Goal: Information Seeking & Learning: Learn about a topic

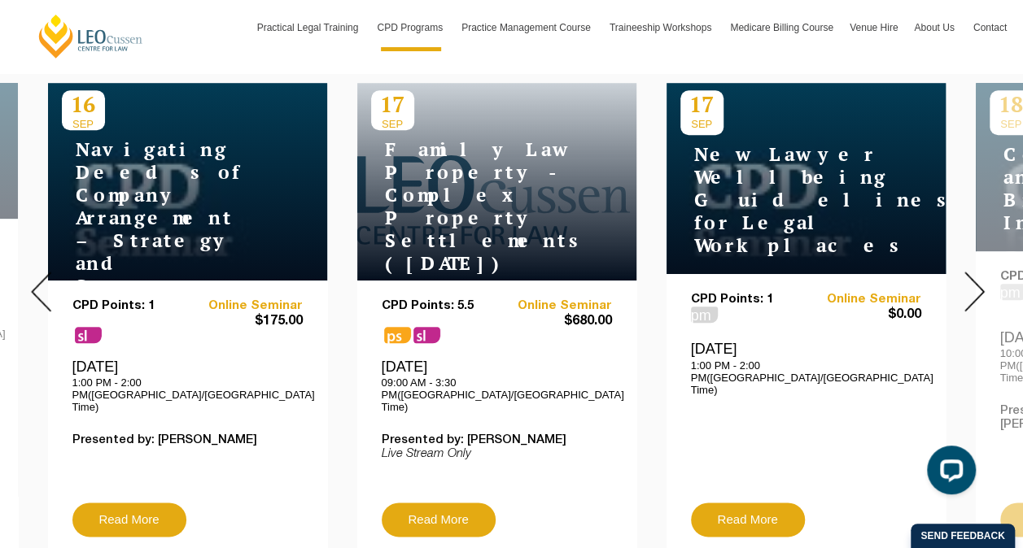
scroll to position [651, 0]
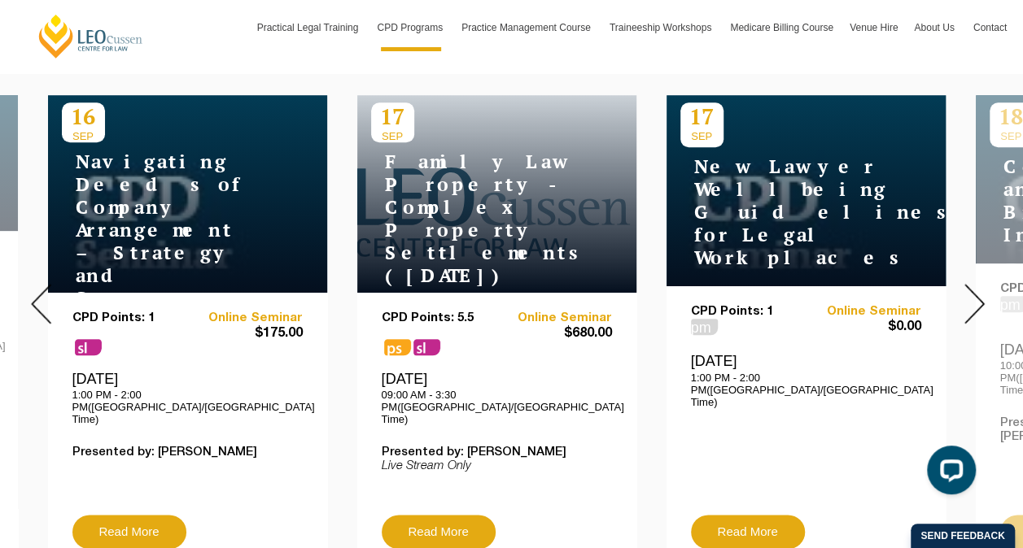
click at [970, 284] on img at bounding box center [974, 304] width 20 height 40
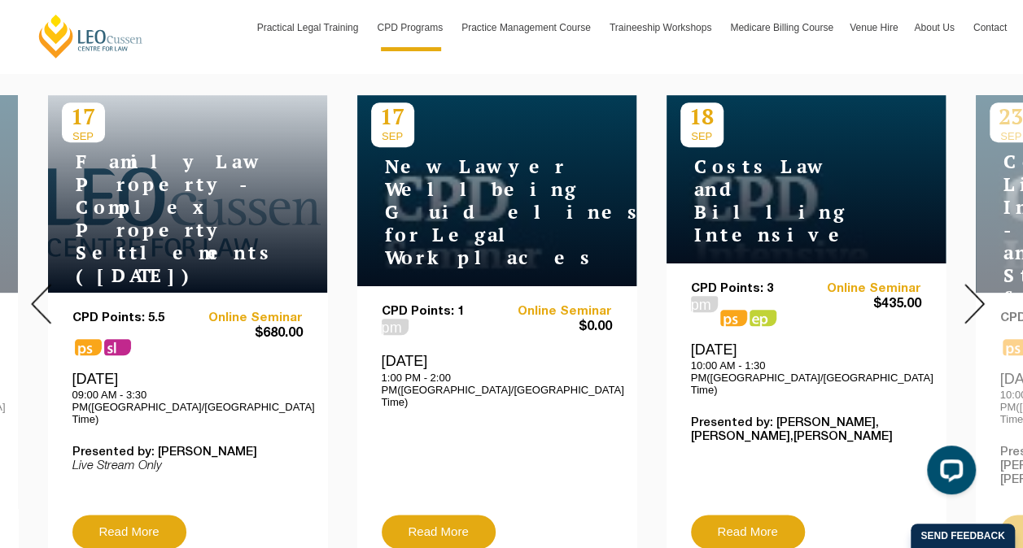
click at [972, 284] on img at bounding box center [974, 304] width 20 height 40
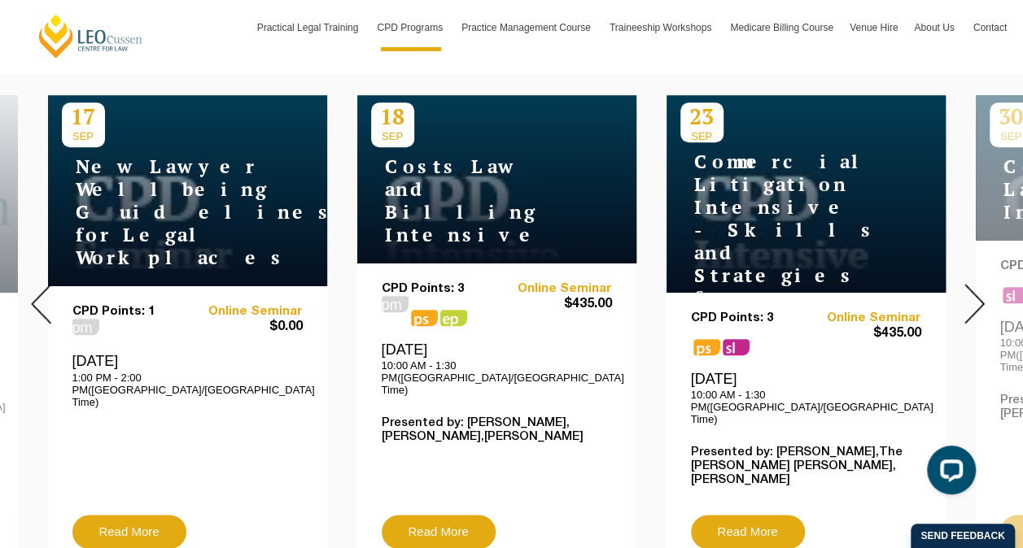
click at [973, 284] on img at bounding box center [974, 304] width 20 height 40
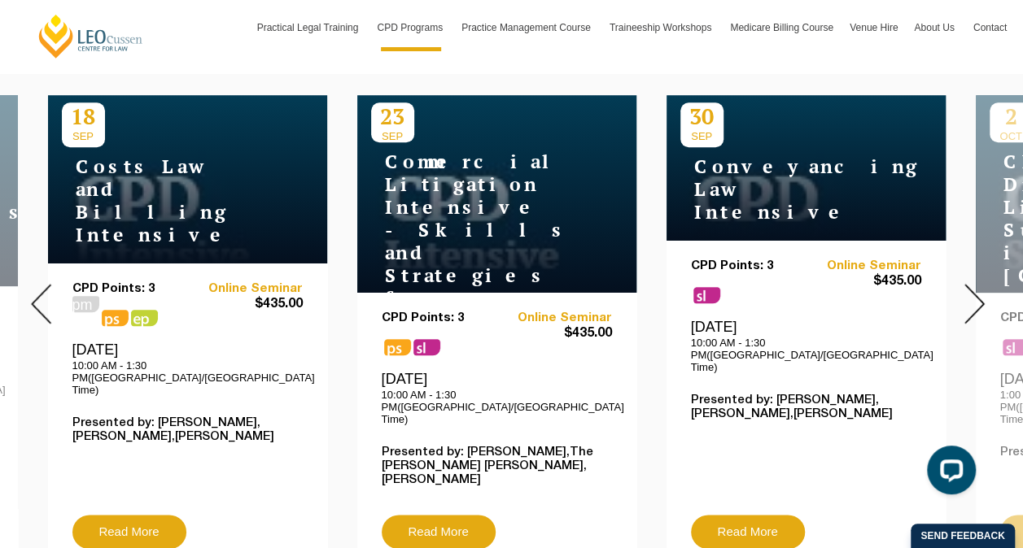
click at [966, 284] on img at bounding box center [974, 304] width 20 height 40
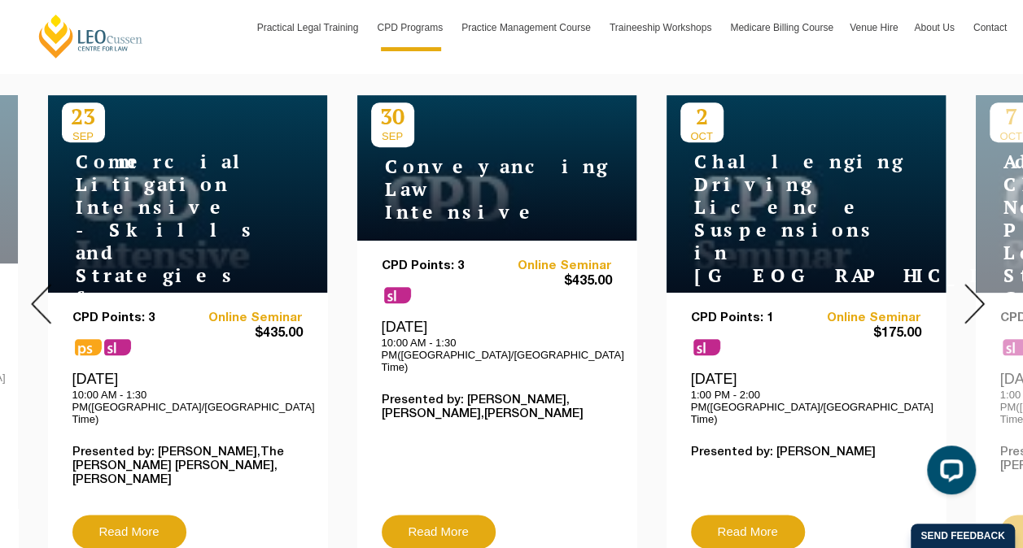
click at [967, 284] on img at bounding box center [974, 304] width 20 height 40
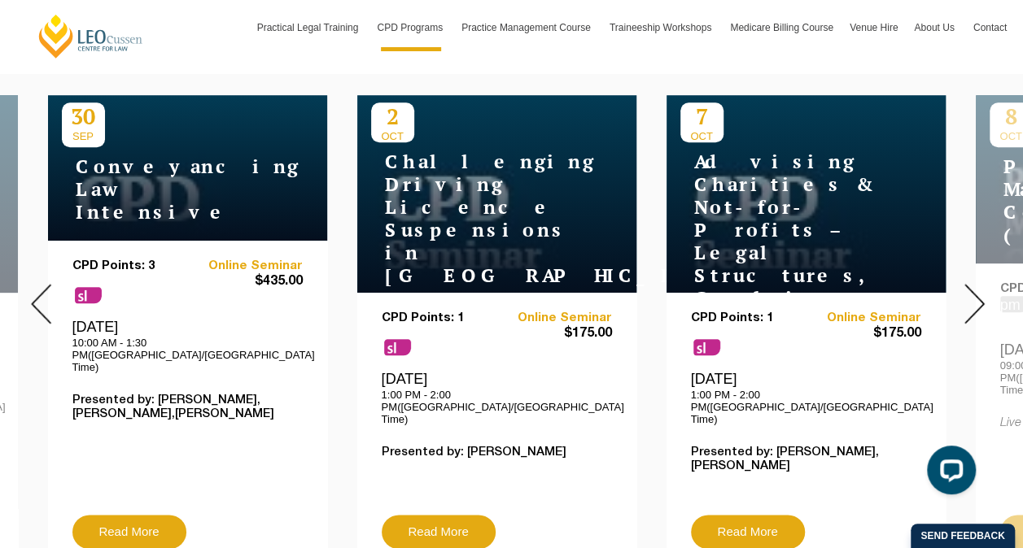
click at [972, 290] on img at bounding box center [974, 304] width 20 height 40
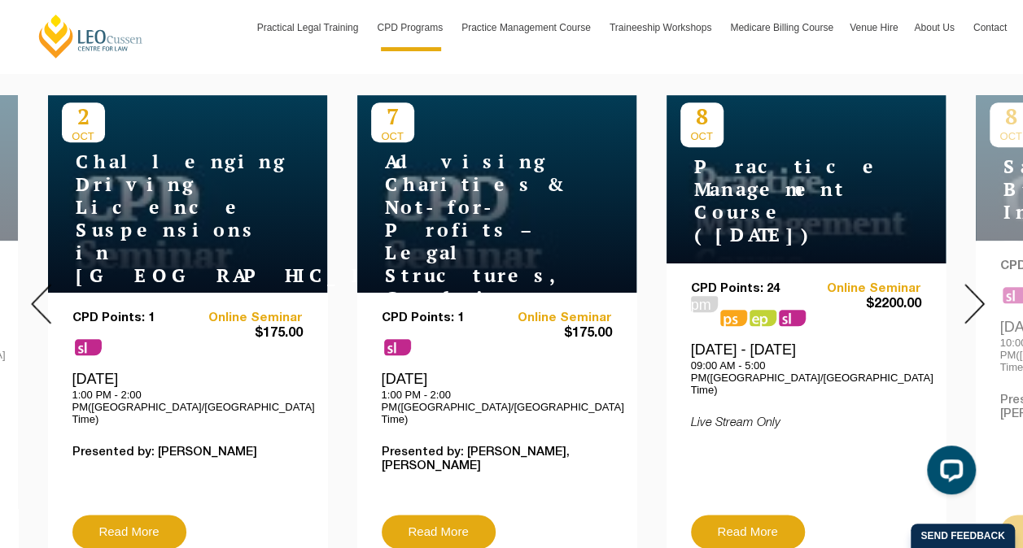
click at [970, 291] on img at bounding box center [974, 304] width 20 height 40
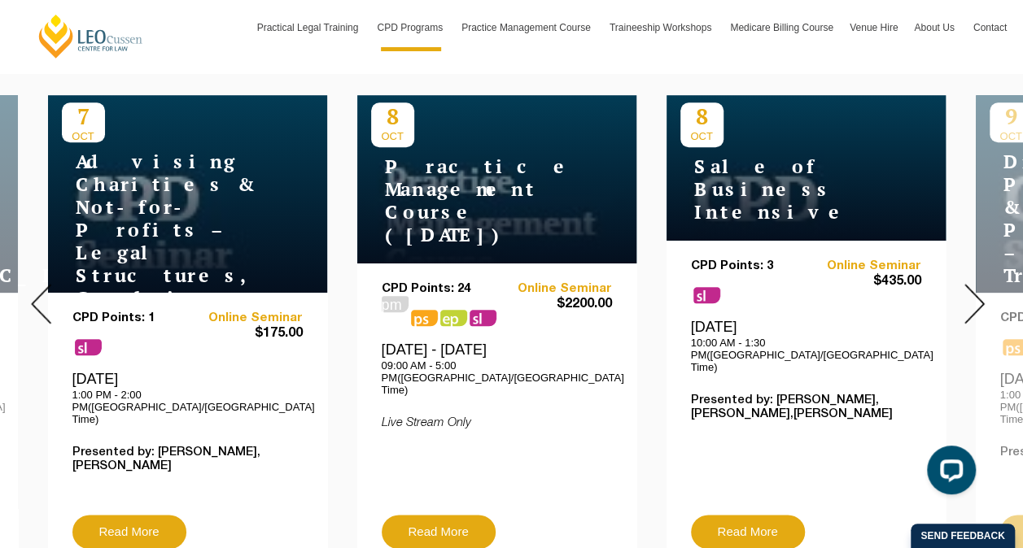
click at [971, 291] on img at bounding box center [974, 304] width 20 height 40
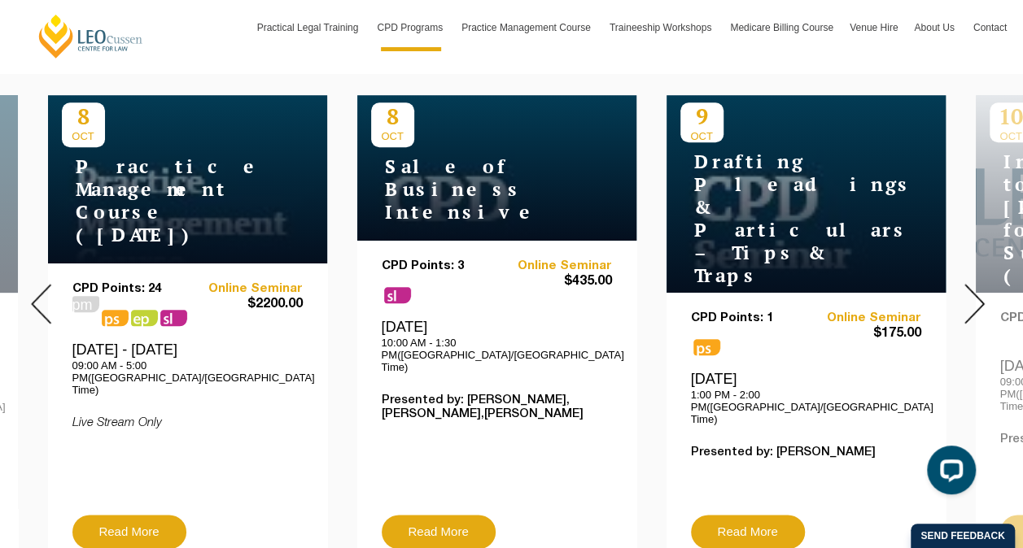
click at [971, 292] on img at bounding box center [974, 304] width 20 height 40
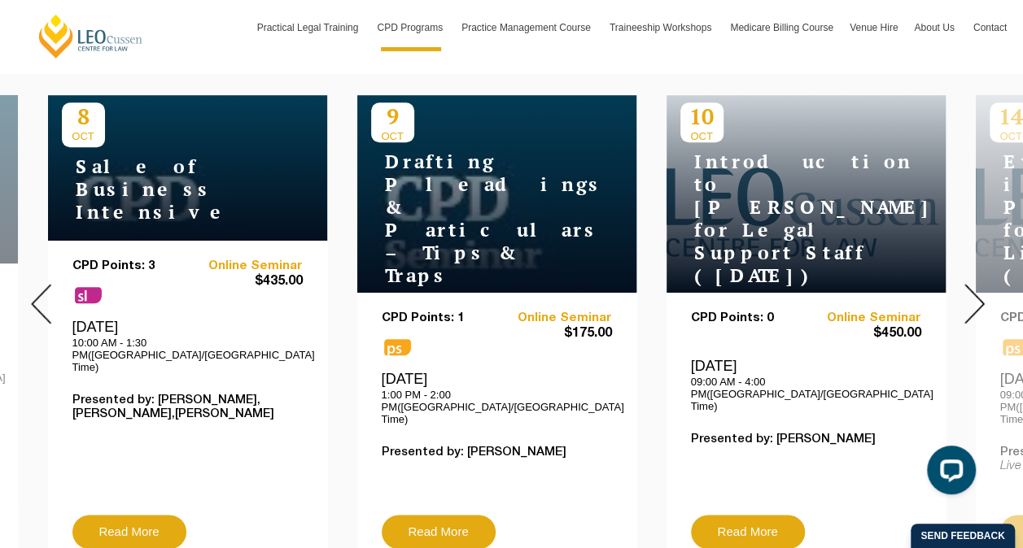
click at [975, 287] on img at bounding box center [974, 304] width 20 height 40
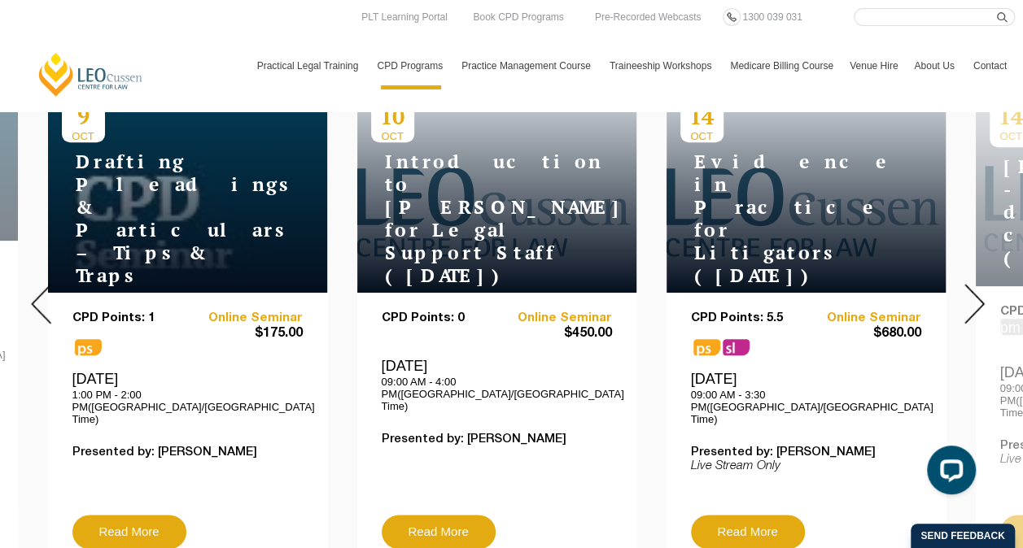
click at [973, 291] on img at bounding box center [974, 304] width 20 height 40
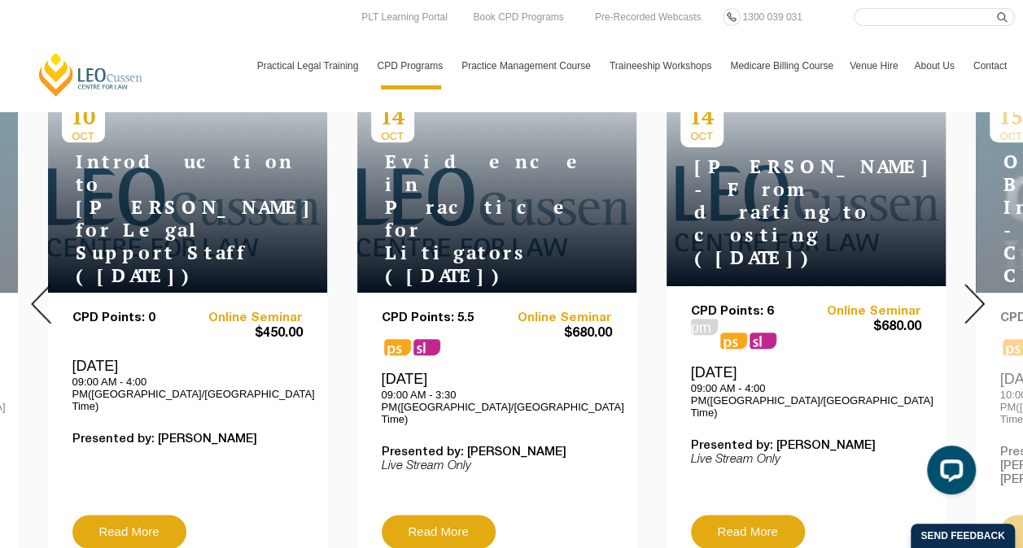
click at [973, 291] on img at bounding box center [974, 304] width 20 height 40
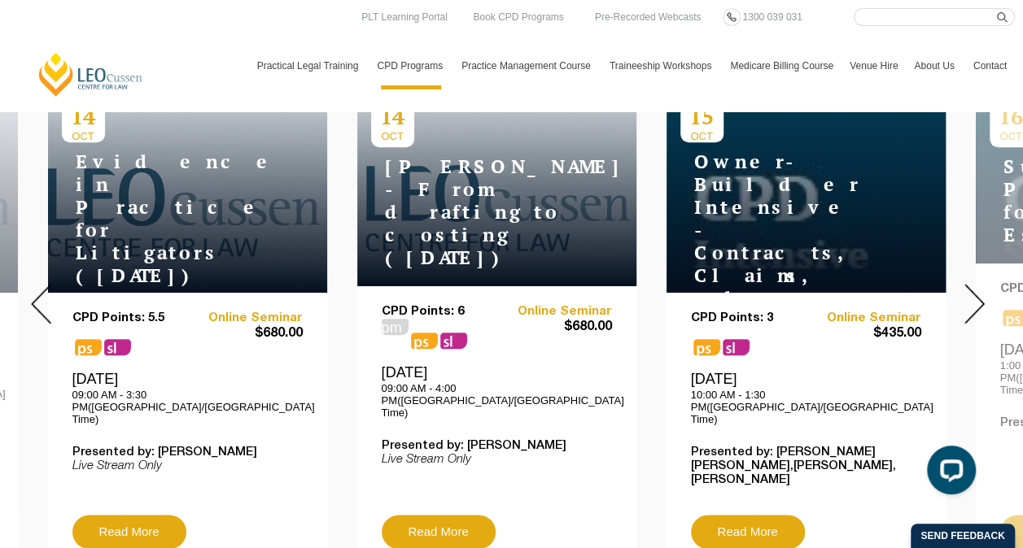
click at [973, 291] on img at bounding box center [974, 304] width 20 height 40
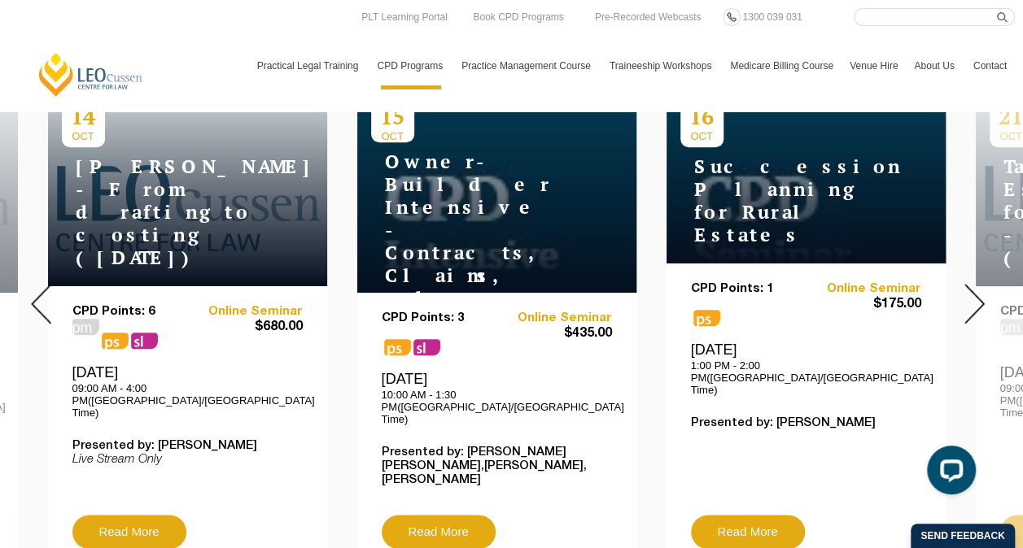
click at [973, 291] on img at bounding box center [974, 304] width 20 height 40
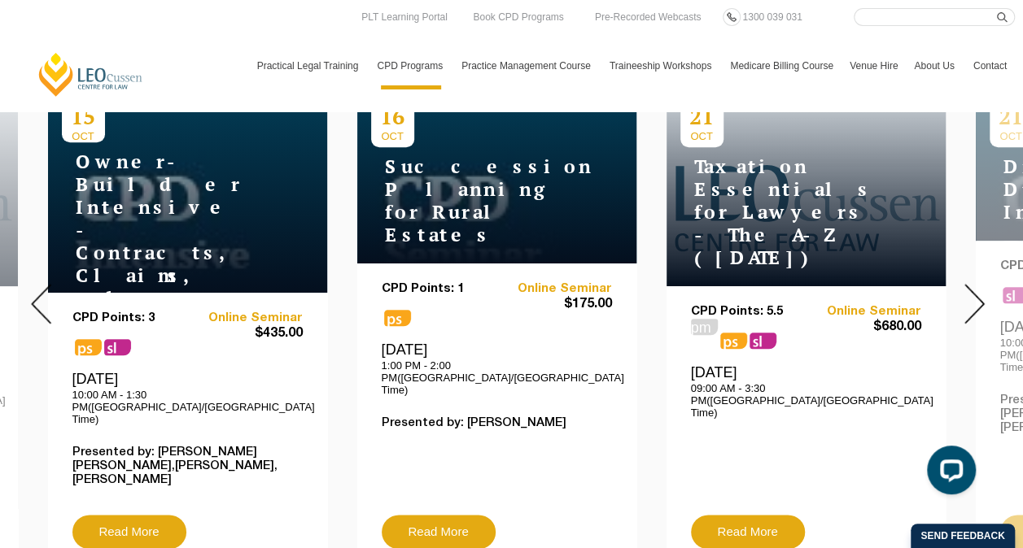
click at [973, 291] on img at bounding box center [974, 304] width 20 height 40
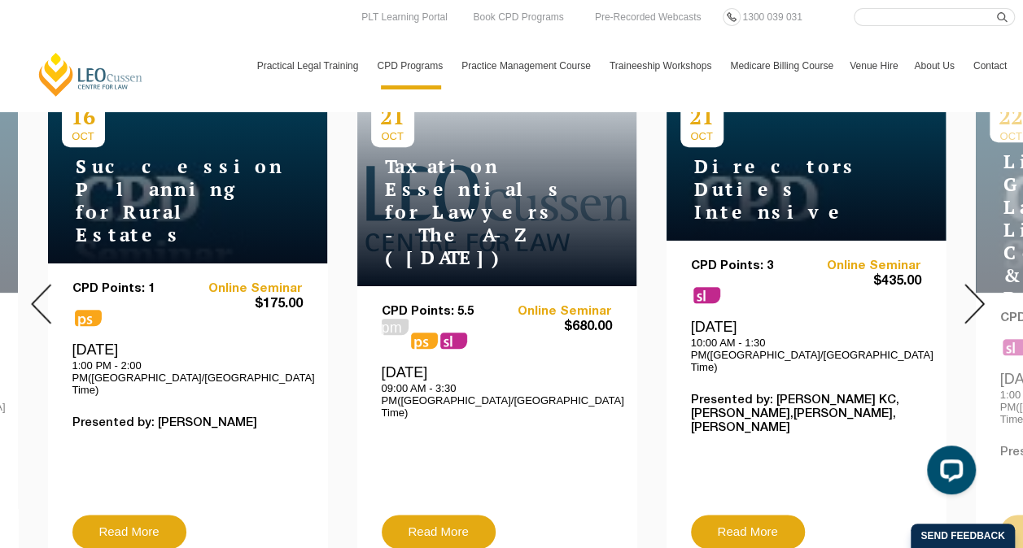
click at [973, 291] on img at bounding box center [974, 304] width 20 height 40
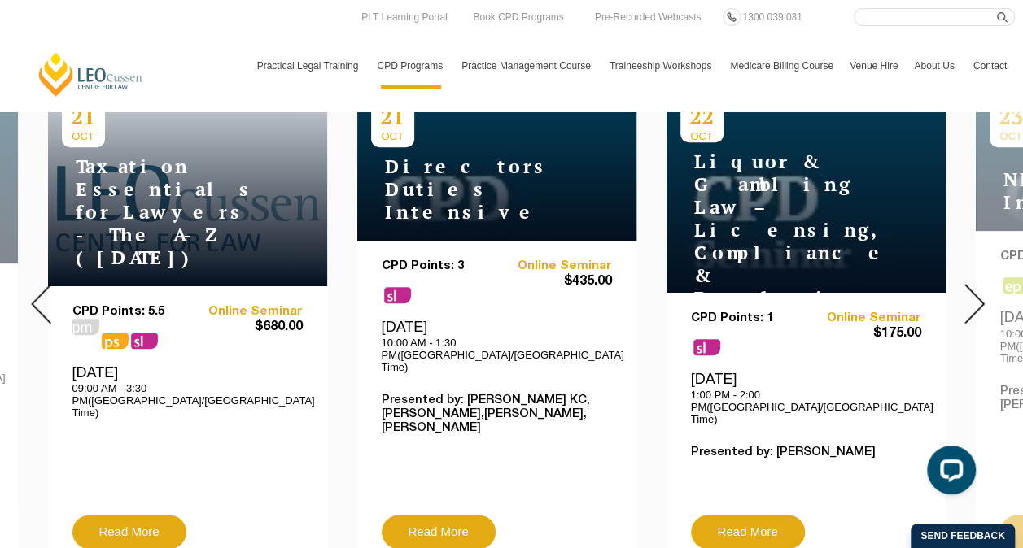
click at [973, 291] on img at bounding box center [974, 304] width 20 height 40
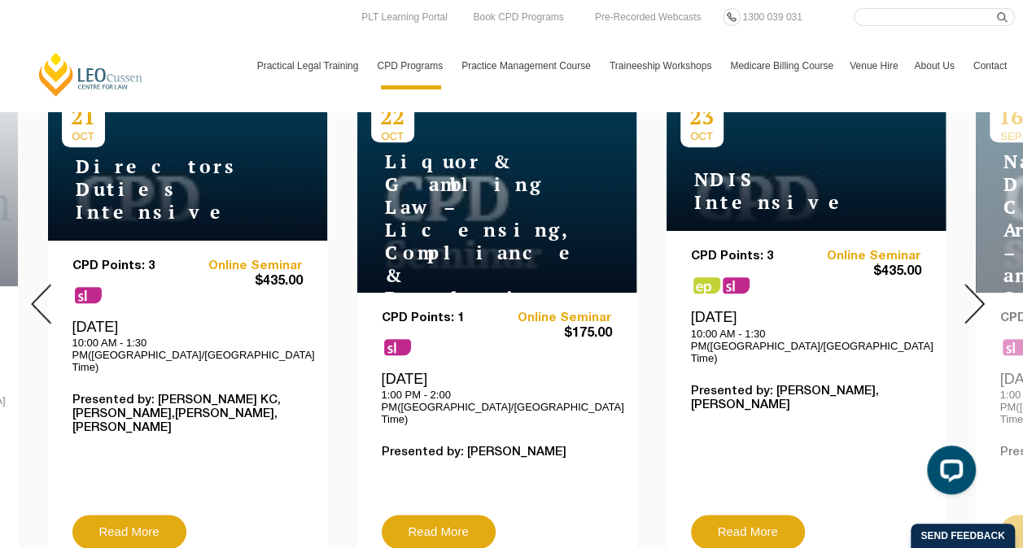
click at [973, 291] on img at bounding box center [974, 304] width 20 height 40
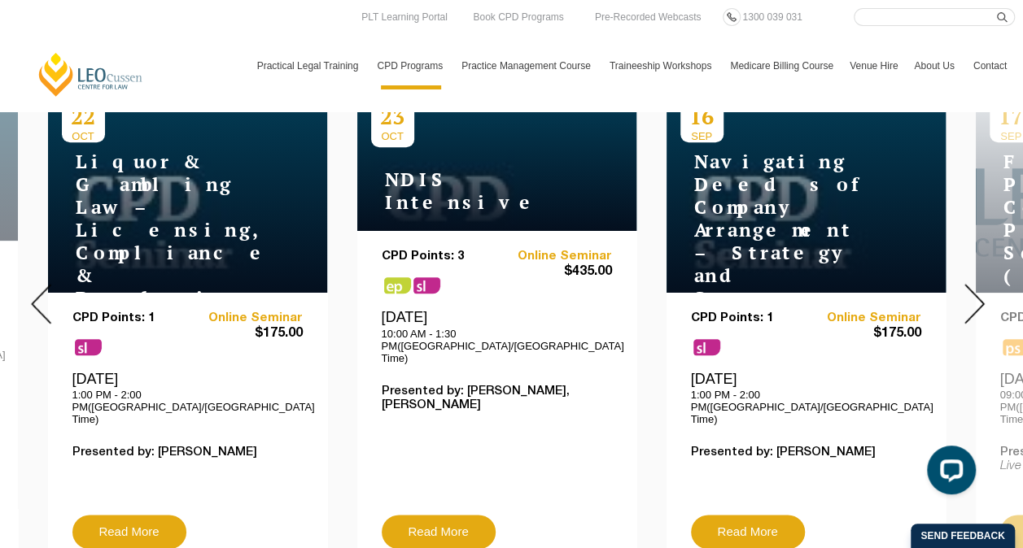
click at [972, 285] on img at bounding box center [974, 304] width 20 height 40
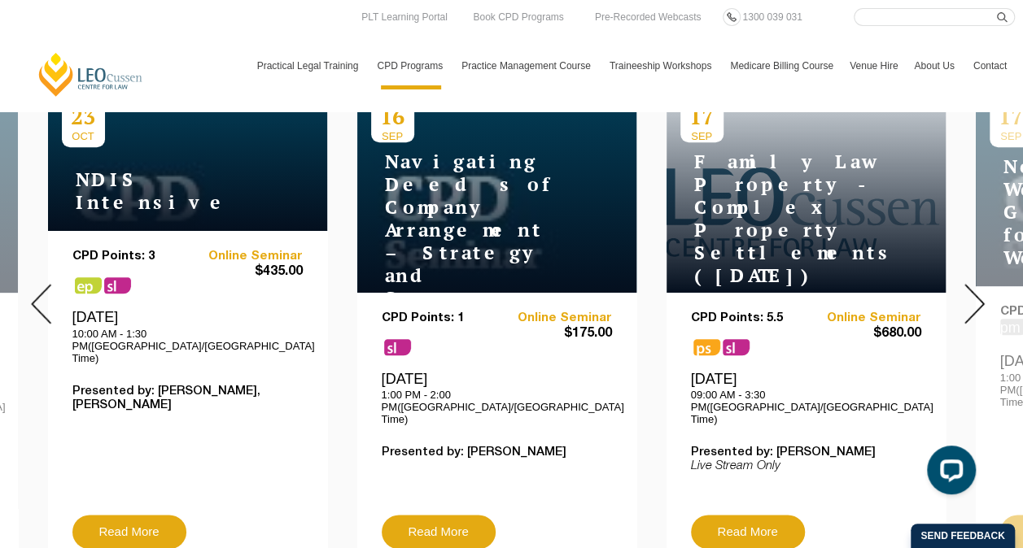
click at [972, 285] on img at bounding box center [974, 304] width 20 height 40
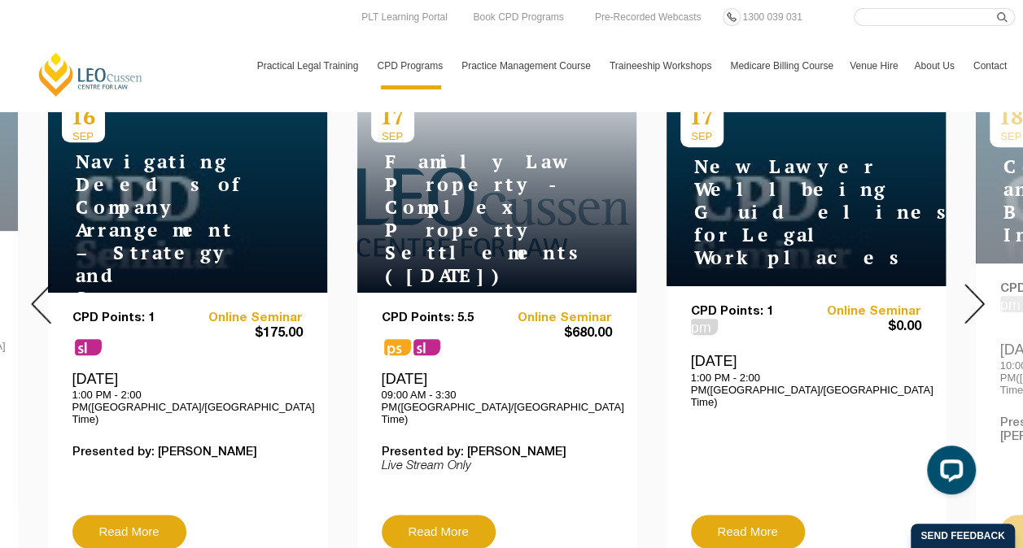
click at [972, 285] on img at bounding box center [974, 304] width 20 height 40
